Goal: Task Accomplishment & Management: Manage account settings

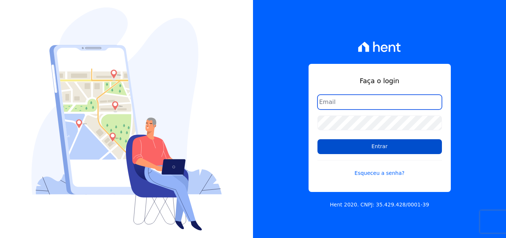
type input "[EMAIL_ADDRESS][DOMAIN_NAME]"
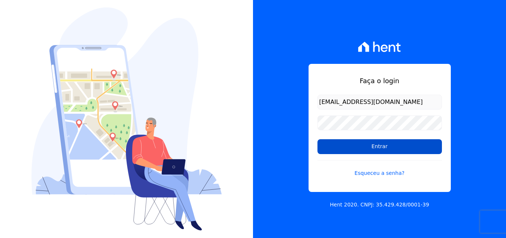
click at [366, 149] on input "Entrar" at bounding box center [380, 146] width 124 height 15
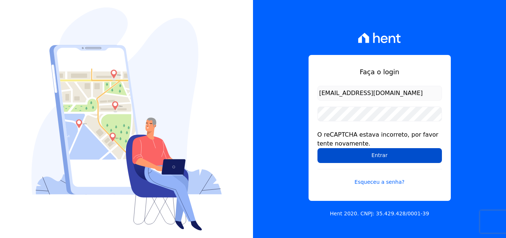
click at [382, 158] on input "Entrar" at bounding box center [380, 155] width 124 height 15
